Goal: Contribute content

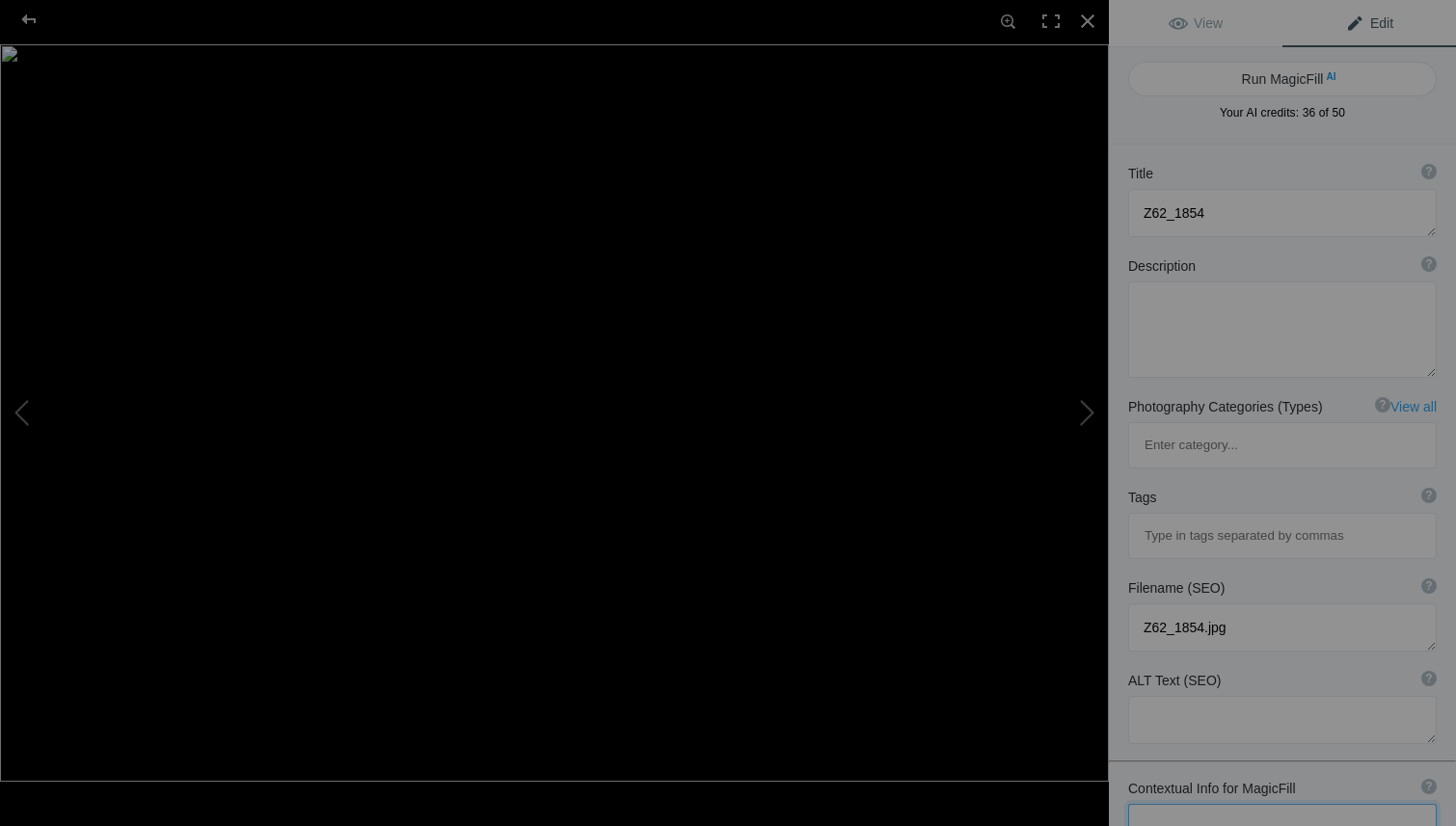
click at [1176, 805] on textarea at bounding box center [1282, 829] width 308 height 48
type textarea "The B-25 Berlin Express during a sunset air to air flight with B-29 DOC. Photog…"
click at [1239, 71] on button "Run MagicFill AI" at bounding box center [1282, 77] width 308 height 35
type textarea "B-25 Berlin Express Soars at [GEOGRAPHIC_DATA] with B-29 DOC"
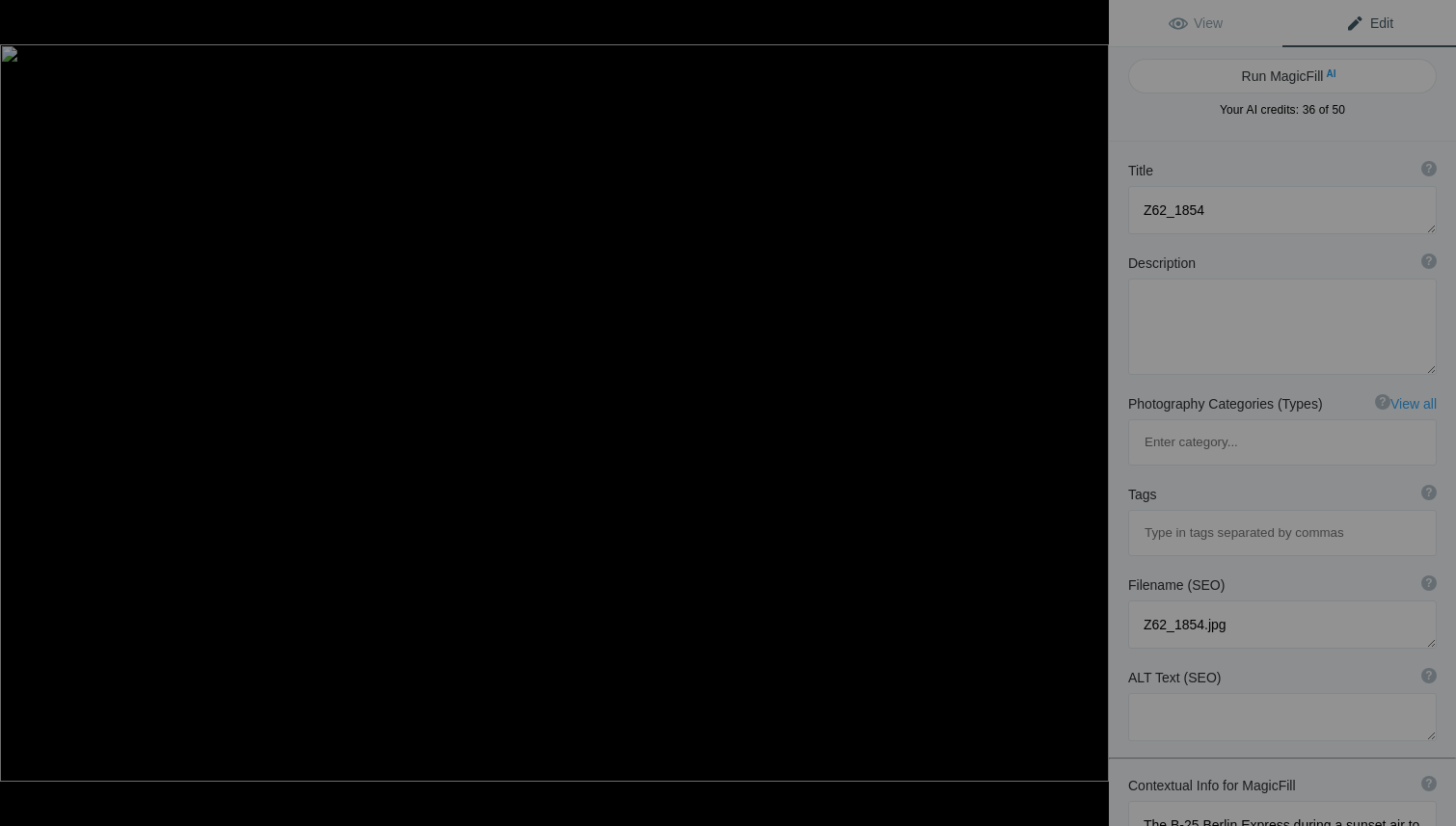
type textarea "Experience the breathtaking sight of the B-25 Berlin Express flying gracefully …"
type textarea "b-25-[GEOGRAPHIC_DATA]-express-sunset-b-29-doc.jpg"
type textarea "Aerial view of the B-25 Berlin Express flying at sunset, leaving vapor trails, …"
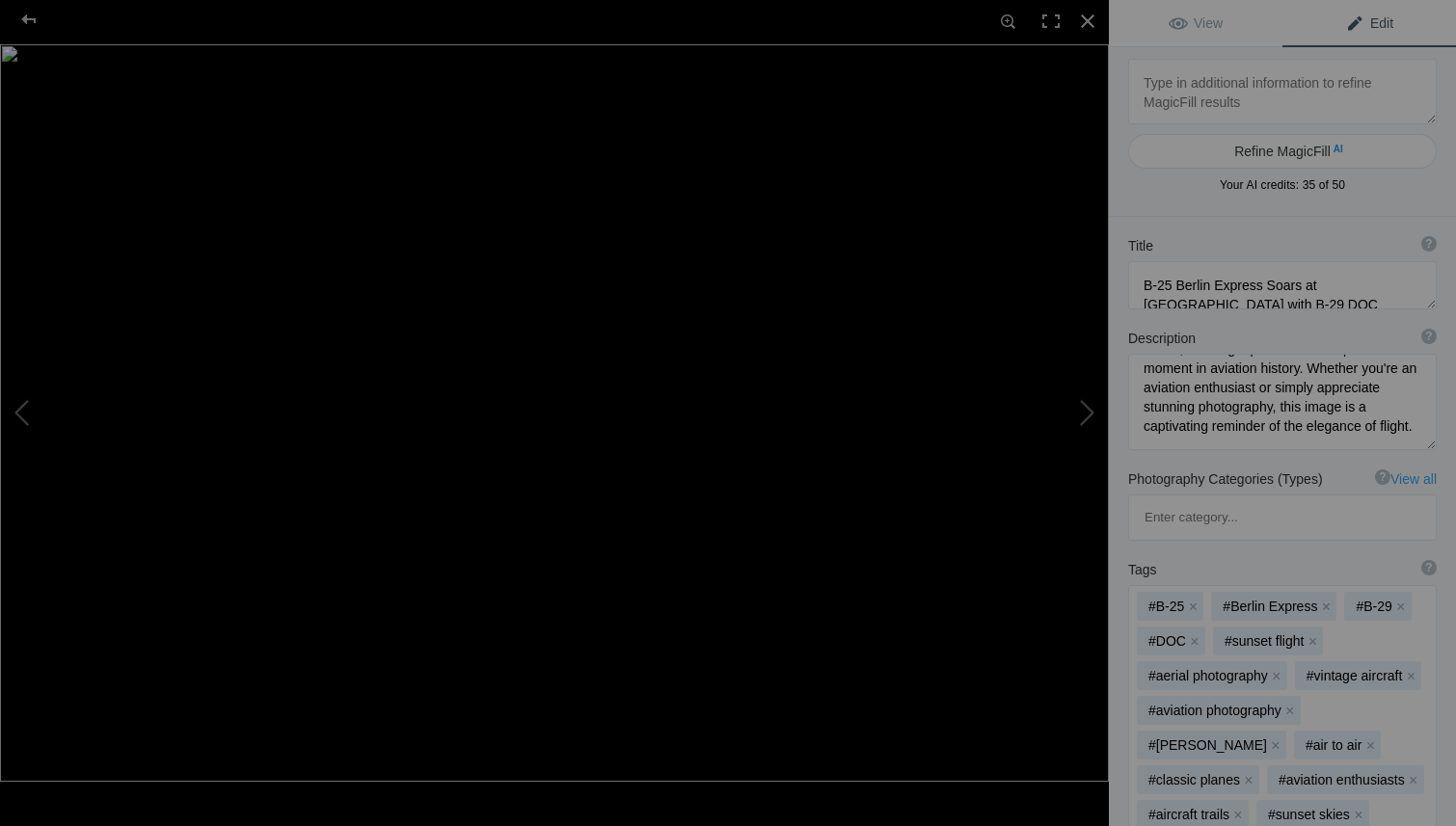
scroll to position [279, 0]
click at [23, 16] on div at bounding box center [29, 19] width 70 height 39
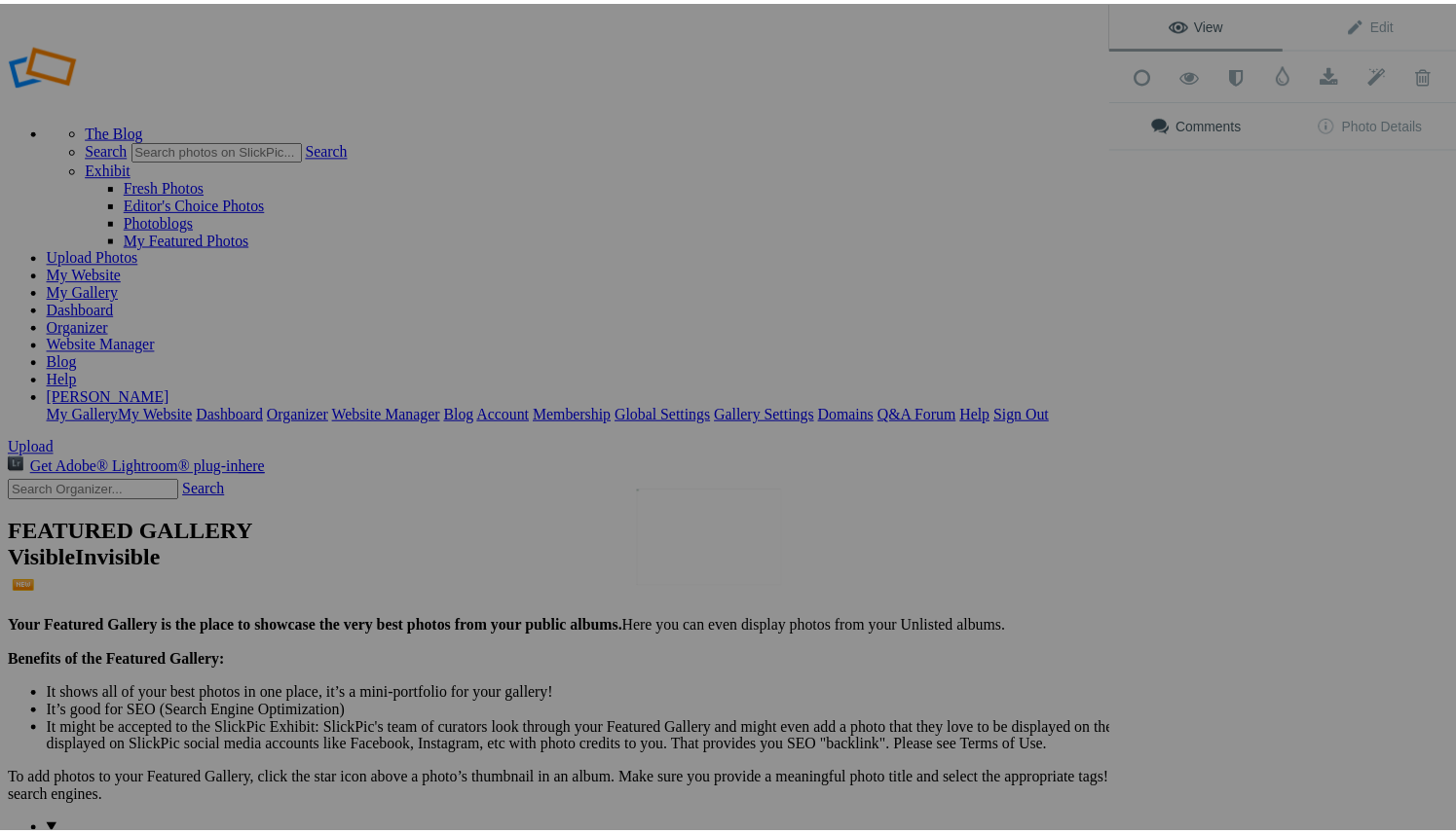
scroll to position [0, 0]
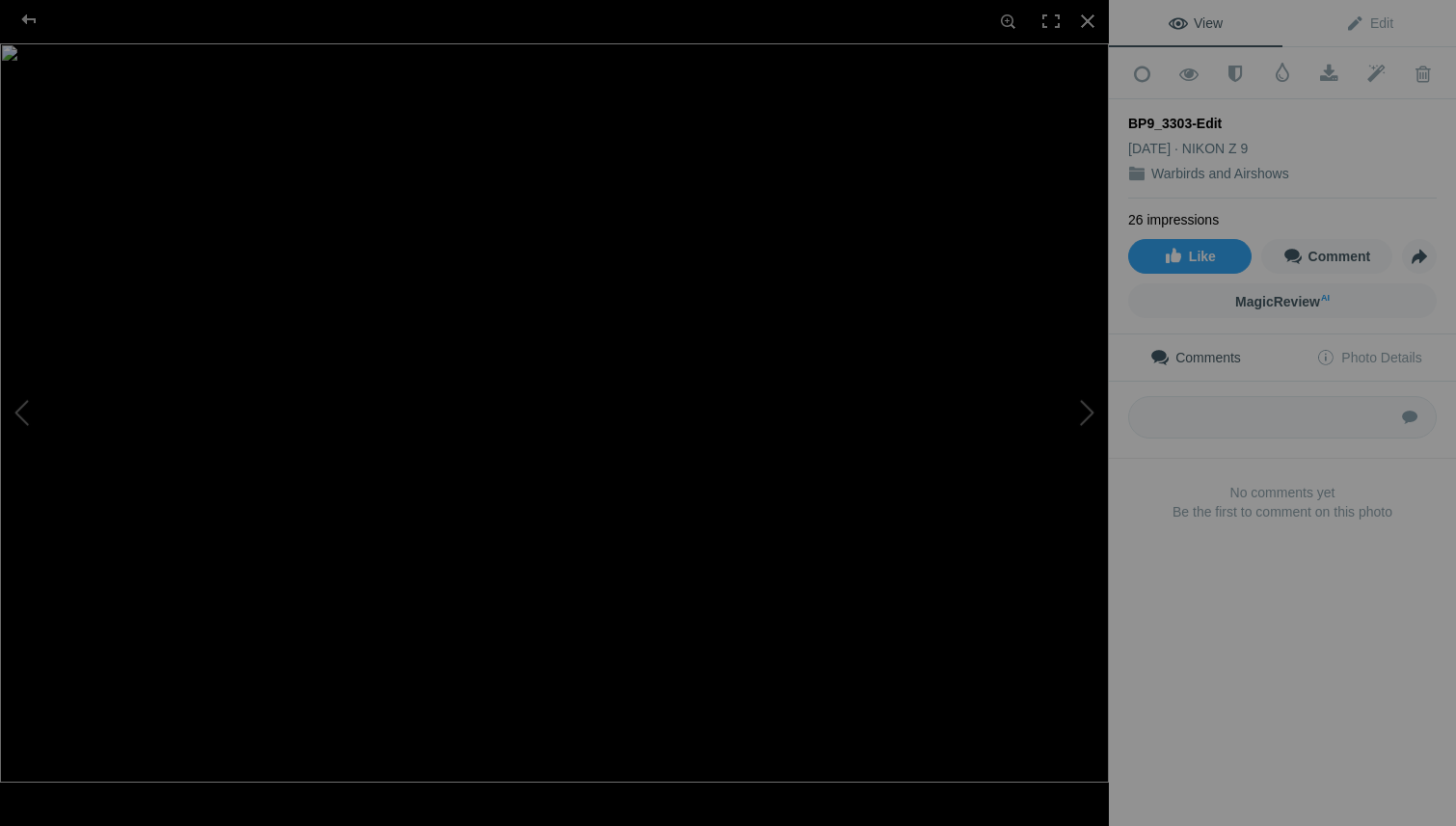
click at [550, 291] on img at bounding box center [554, 413] width 1109 height 740
click at [867, 281] on div "BP9_3303-Edit" at bounding box center [554, 413] width 1109 height 826
click at [867, 280] on img at bounding box center [494, 559] width 2559 height 1706
click at [31, 18] on div at bounding box center [29, 19] width 70 height 39
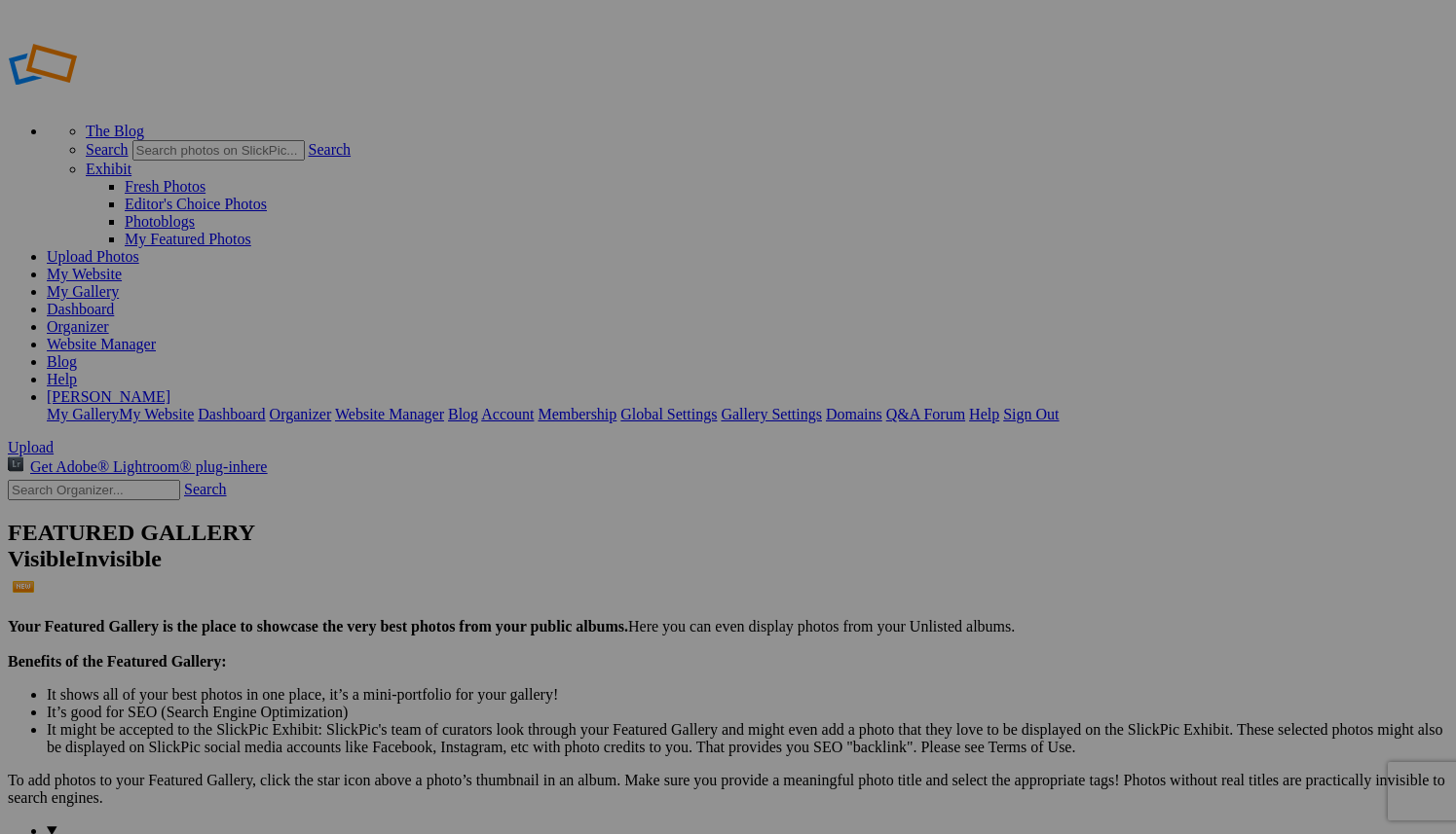
scroll to position [323, 0]
